Goal: Task Accomplishment & Management: Use online tool/utility

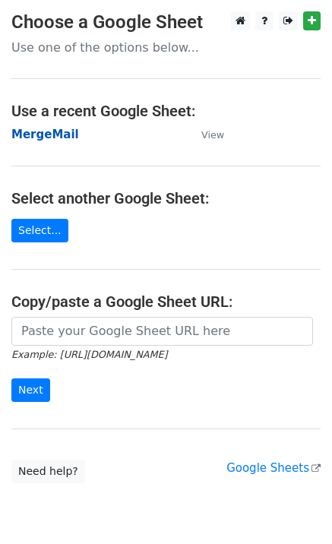
click at [58, 140] on strong "MergeMail" at bounding box center [45, 135] width 68 height 14
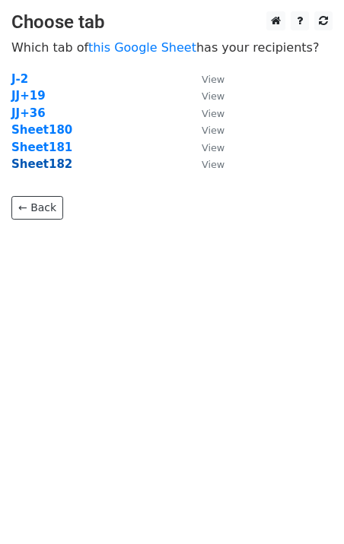
click at [50, 170] on strong "Sheet182" at bounding box center [41, 164] width 61 height 14
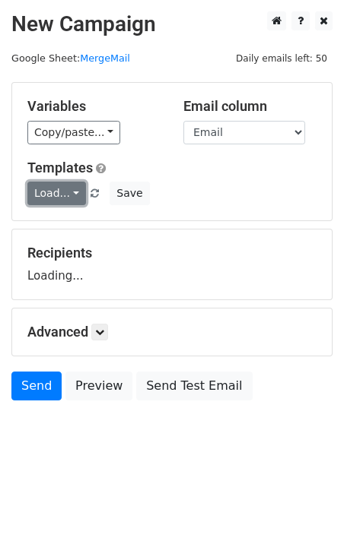
click at [68, 195] on link "Load..." at bounding box center [56, 194] width 59 height 24
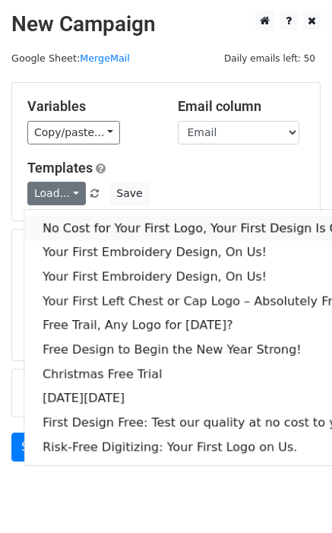
click at [84, 222] on link "No Cost for Your First Logo, Your First Design Is On Us!" at bounding box center [206, 228] width 365 height 24
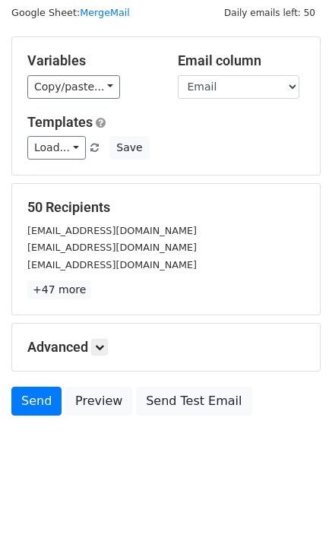
scroll to position [46, 0]
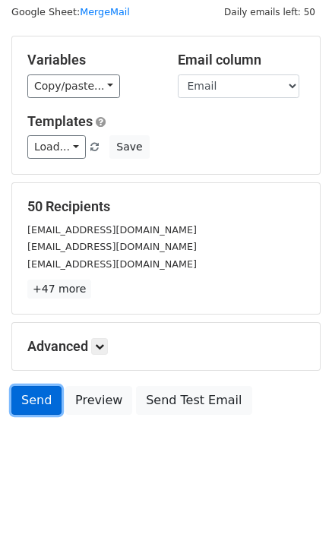
click at [24, 408] on link "Send" at bounding box center [36, 400] width 50 height 29
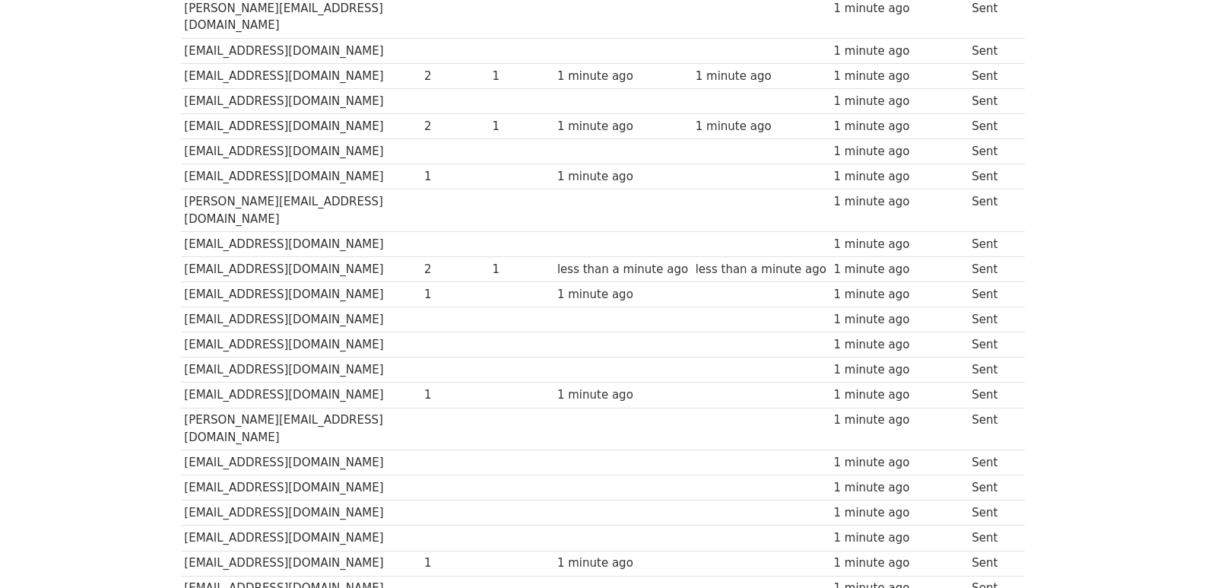
scroll to position [1059, 0]
